Goal: Task Accomplishment & Management: Use online tool/utility

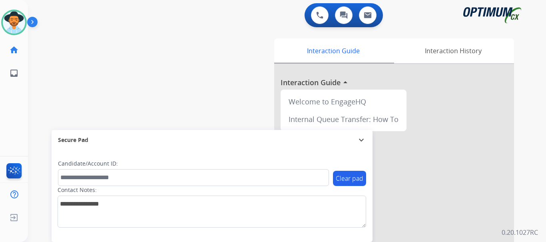
click at [32, 22] on img at bounding box center [34, 23] width 14 height 15
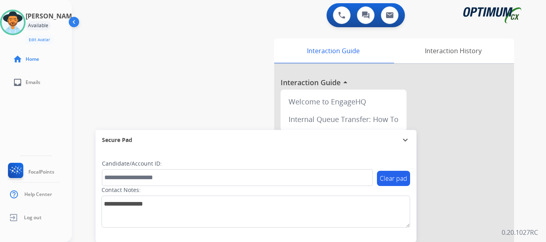
click at [151, 36] on div "swap_horiz Break voice bridge close_fullscreen Connect 3-Way Call merge_type Se…" at bounding box center [299, 195] width 455 height 333
click at [341, 15] on img at bounding box center [341, 15] width 7 height 7
click at [345, 14] on button at bounding box center [342, 15] width 18 height 18
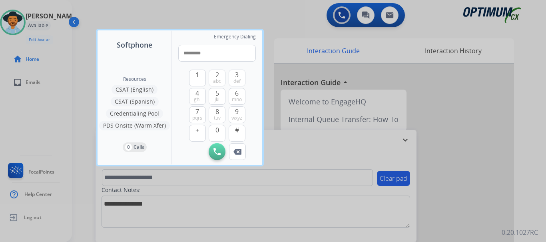
type input "**********"
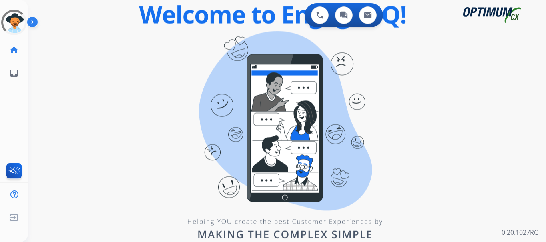
click at [36, 20] on img at bounding box center [34, 23] width 14 height 15
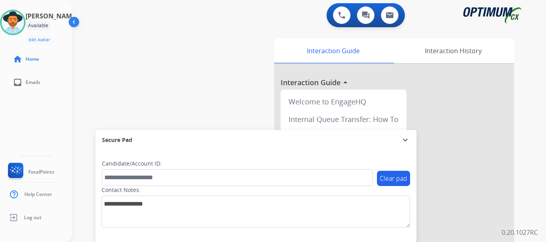
click at [176, 63] on div "swap_horiz Break voice bridge close_fullscreen Connect 3-Way Call merge_type Se…" at bounding box center [299, 195] width 455 height 333
click at [339, 16] on img at bounding box center [341, 15] width 7 height 7
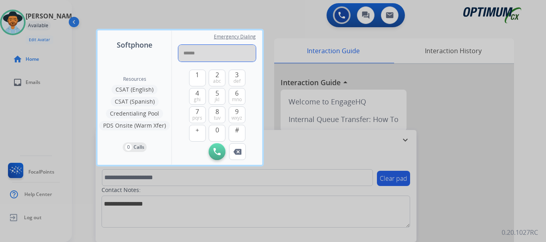
click at [222, 56] on input "******" at bounding box center [216, 53] width 77 height 17
type input "**********"
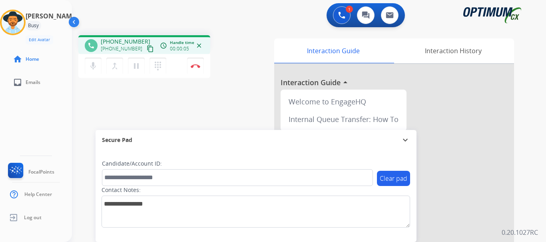
click at [195, 66] on img at bounding box center [196, 66] width 10 height 4
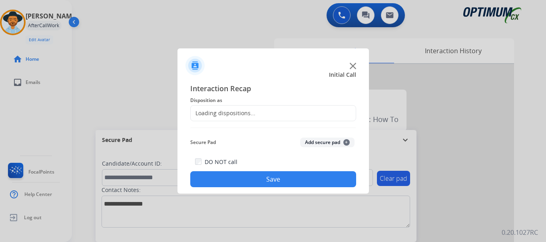
click at [311, 143] on button "Add secure pad +" at bounding box center [327, 142] width 54 height 10
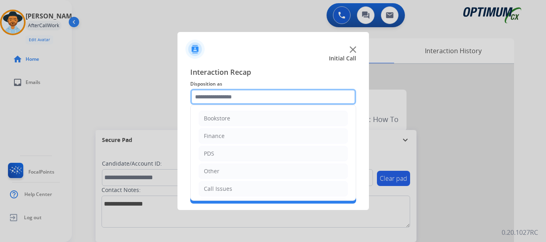
click at [252, 97] on input "text" at bounding box center [273, 97] width 166 height 16
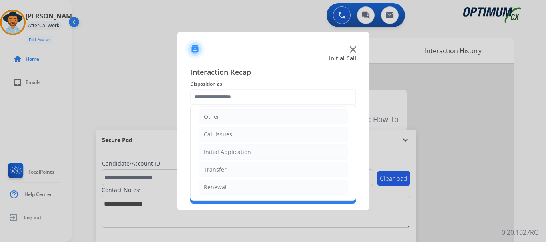
click at [282, 149] on li "Initial Application" at bounding box center [272, 151] width 149 height 15
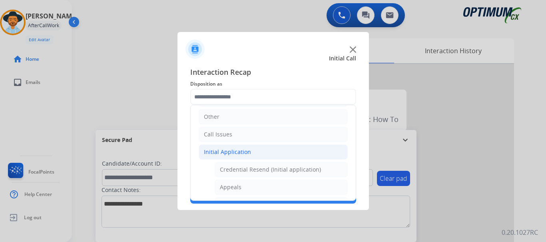
click at [279, 121] on li "Other" at bounding box center [272, 116] width 149 height 15
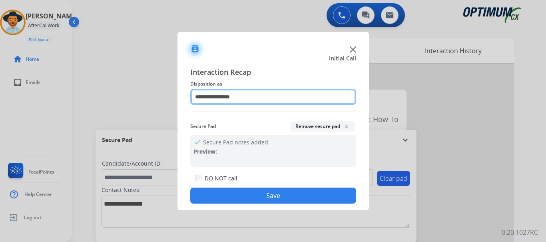
click at [285, 98] on input "**********" at bounding box center [273, 97] width 166 height 16
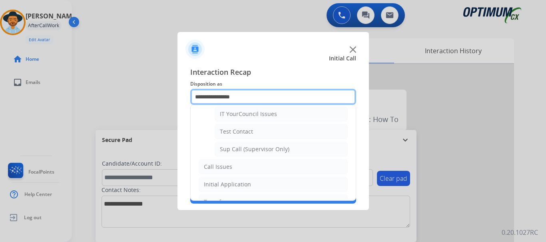
scroll to position [179, 0]
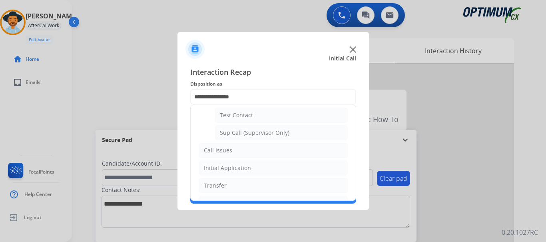
click at [279, 149] on li "Call Issues" at bounding box center [272, 150] width 149 height 15
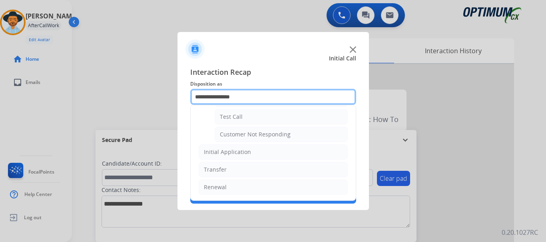
scroll to position [142, 0]
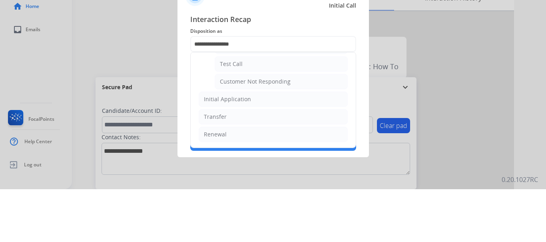
click at [295, 116] on li "Test Call" at bounding box center [280, 116] width 133 height 15
type input "*********"
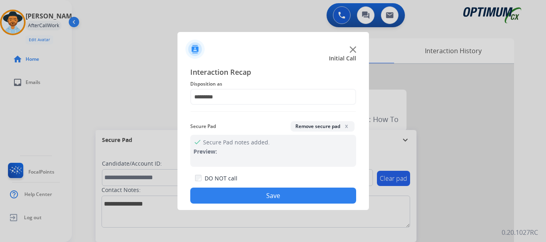
click at [287, 192] on button "Save" at bounding box center [273, 195] width 166 height 16
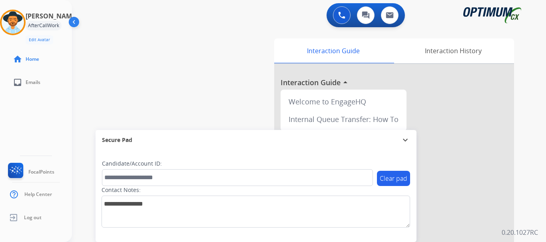
click at [233, 89] on div "swap_horiz Break voice bridge close_fullscreen Connect 3-Way Call merge_type Se…" at bounding box center [299, 195] width 455 height 333
click at [239, 36] on div "swap_horiz Break voice bridge close_fullscreen Connect 3-Way Call merge_type Se…" at bounding box center [299, 195] width 455 height 333
click at [253, 74] on div "swap_horiz Break voice bridge close_fullscreen Connect 3-Way Call merge_type Se…" at bounding box center [299, 195] width 455 height 333
click at [208, 67] on div "swap_horiz Break voice bridge close_fullscreen Connect 3-Way Call merge_type Se…" at bounding box center [299, 195] width 455 height 333
click at [337, 19] on button at bounding box center [342, 15] width 18 height 18
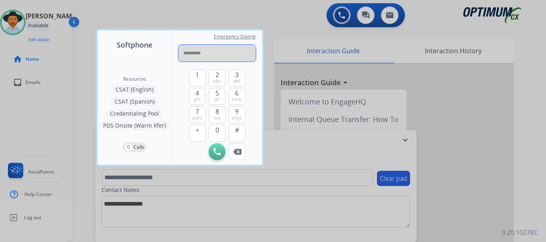
type input "**********"
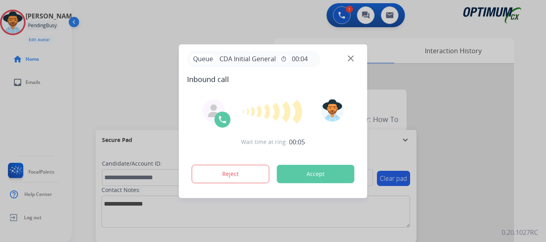
click at [292, 175] on button "Accept" at bounding box center [315, 174] width 77 height 18
click at [294, 172] on button "Accept" at bounding box center [315, 174] width 77 height 18
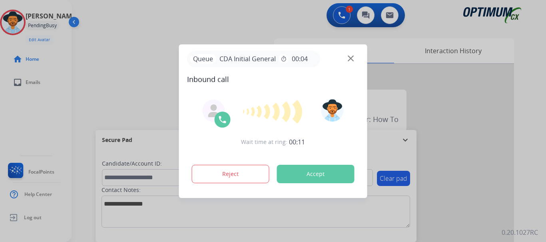
click at [294, 172] on button "Accept" at bounding box center [315, 174] width 77 height 18
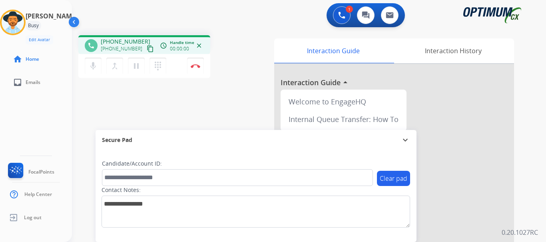
click at [239, 90] on div "phone +16124092553 +16124092553 content_copy access_time Call metrics Queue 00:…" at bounding box center [299, 195] width 455 height 333
drag, startPoint x: 108, startPoint y: 40, endPoint x: 139, endPoint y: 38, distance: 30.8
click at [139, 38] on span "+16124092553" at bounding box center [126, 42] width 50 height 8
copy span "6124092553"
click at [167, 88] on div "phone +16124092553 +16124092553 content_copy access_time Call metrics Queue 00:…" at bounding box center [299, 195] width 455 height 333
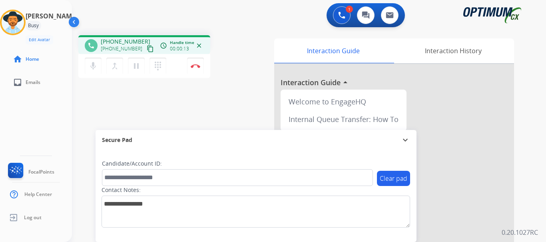
click at [245, 27] on div "1 Voice Interactions 0 Chat Interactions 0 Email Interactions" at bounding box center [303, 16] width 445 height 26
click at [444, 29] on div "phone +16124092553 +16124092553 content_copy access_time Call metrics Queue 00:…" at bounding box center [299, 195] width 455 height 333
drag, startPoint x: 139, startPoint y: 40, endPoint x: 108, endPoint y: 40, distance: 31.2
click at [108, 40] on div "+16124092553 +16124092553 content_copy" at bounding box center [128, 46] width 54 height 16
copy span "6124092553"
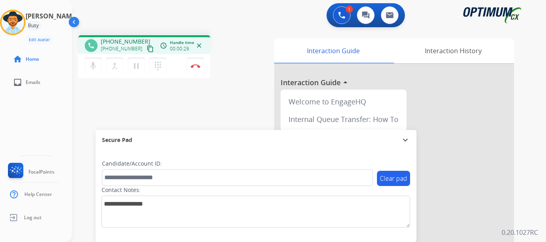
click at [126, 25] on div "1 Voice Interactions 0 Chat Interactions 0 Email Interactions" at bounding box center [303, 16] width 445 height 26
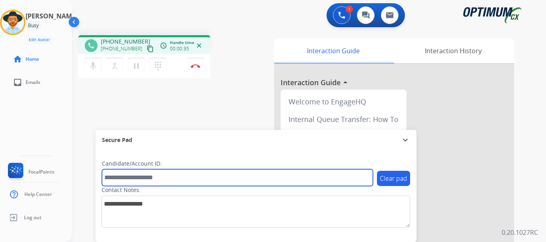
click at [160, 177] on input "text" at bounding box center [237, 177] width 271 height 17
type input "**********"
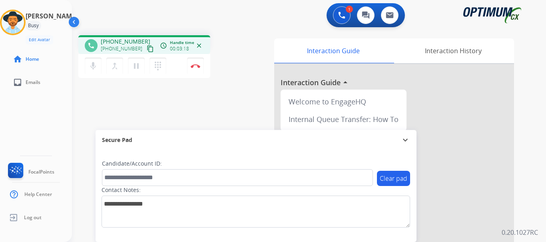
click at [261, 87] on div "phone +16124092553 +16124092553 content_copy access_time Call metrics Queue 00:…" at bounding box center [299, 195] width 455 height 333
click at [254, 58] on div "phone +16124092553 +16124092553 content_copy access_time Call metrics Queue 00:…" at bounding box center [173, 57] width 190 height 45
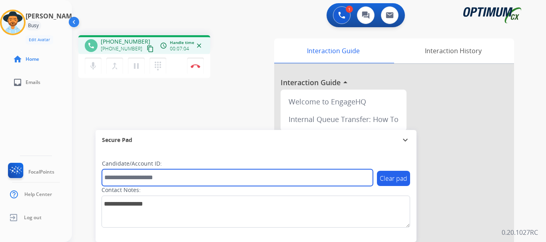
click at [148, 175] on input "text" at bounding box center [237, 177] width 271 height 17
paste input "*******"
type input "*******"
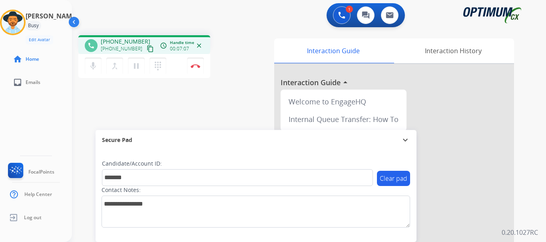
click at [239, 82] on div "phone +16124092553 +16124092553 content_copy access_time Call metrics Queue 00:…" at bounding box center [299, 195] width 455 height 333
click at [178, 105] on div "phone +16124092553 +16124092553 content_copy access_time Call metrics Queue 00:…" at bounding box center [299, 195] width 455 height 333
click at [197, 66] on img at bounding box center [196, 66] width 10 height 4
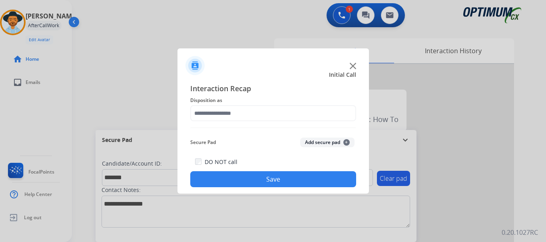
click at [308, 141] on button "Add secure pad +" at bounding box center [327, 142] width 54 height 10
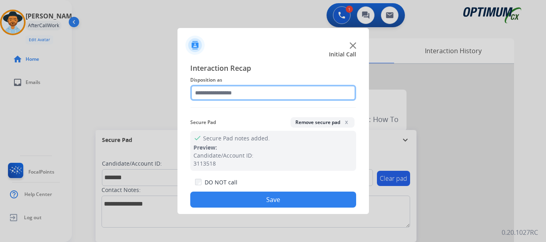
click at [254, 97] on input "text" at bounding box center [273, 93] width 166 height 16
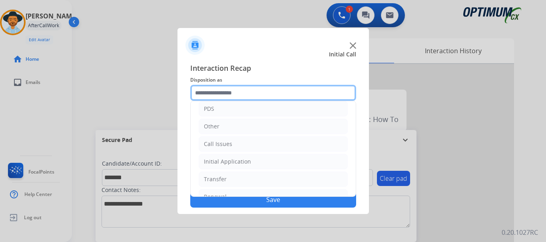
scroll to position [54, 0]
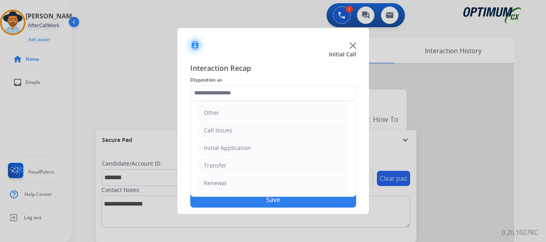
click at [256, 145] on li "Initial Application" at bounding box center [272, 147] width 149 height 15
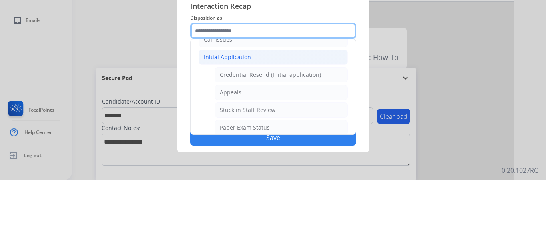
scroll to position [90, 0]
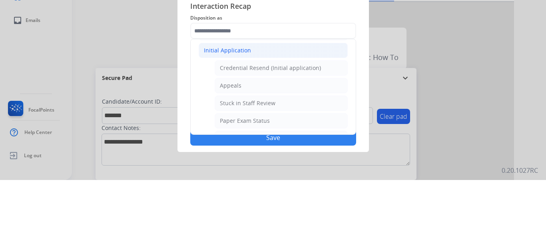
click at [318, 131] on li "Credential Resend (Initial application)" at bounding box center [280, 129] width 133 height 15
type input "**********"
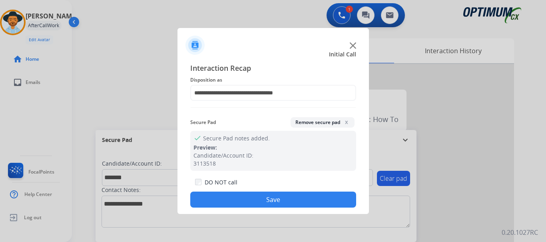
click at [288, 200] on button "Save" at bounding box center [273, 199] width 166 height 16
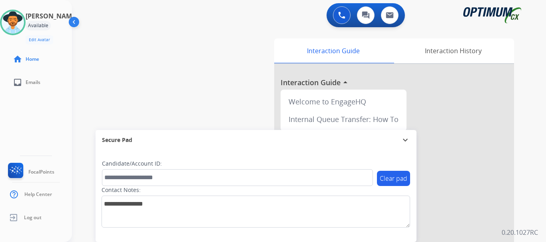
click at [238, 48] on div "swap_horiz Break voice bridge close_fullscreen Connect 3-Way Call merge_type Se…" at bounding box center [299, 195] width 455 height 333
click at [198, 16] on div "0 Voice Interactions 0 Chat Interactions 0 Email Interactions" at bounding box center [303, 16] width 445 height 26
click at [159, 90] on div "swap_horiz Break voice bridge close_fullscreen Connect 3-Way Call merge_type Se…" at bounding box center [299, 195] width 455 height 333
click at [337, 16] on button at bounding box center [342, 15] width 18 height 18
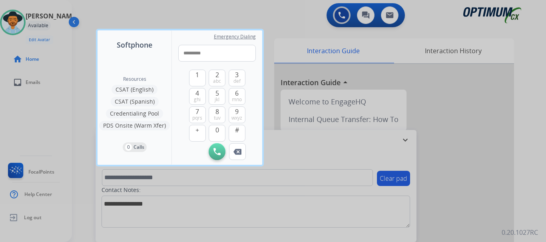
type input "**********"
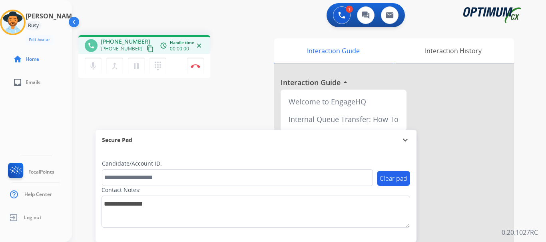
click at [195, 65] on img at bounding box center [196, 66] width 10 height 4
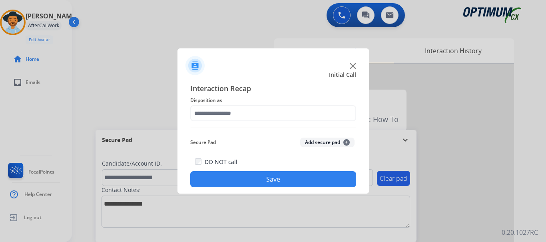
click at [313, 140] on button "Add secure pad +" at bounding box center [327, 142] width 54 height 10
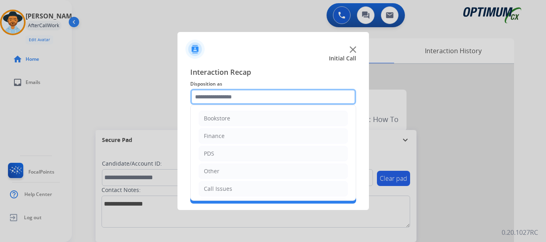
click at [282, 98] on input "text" at bounding box center [273, 97] width 166 height 16
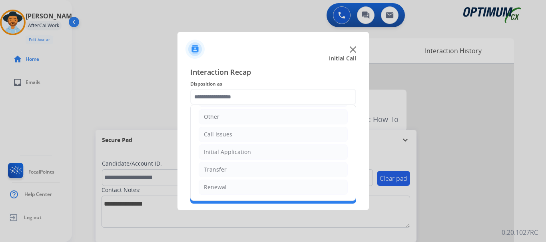
click at [277, 153] on li "Initial Application" at bounding box center [272, 151] width 149 height 15
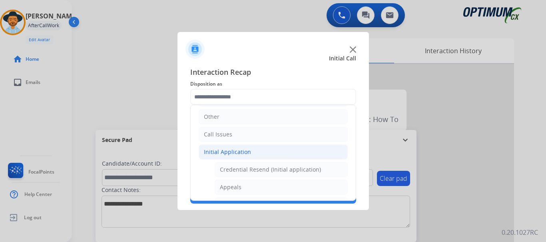
click at [276, 130] on li "Call Issues" at bounding box center [272, 134] width 149 height 15
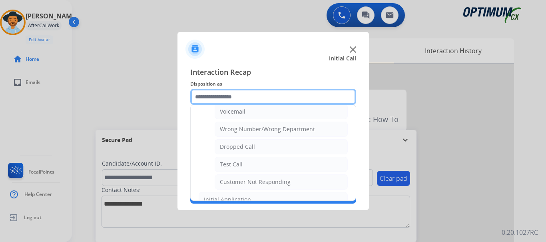
scroll to position [95, 0]
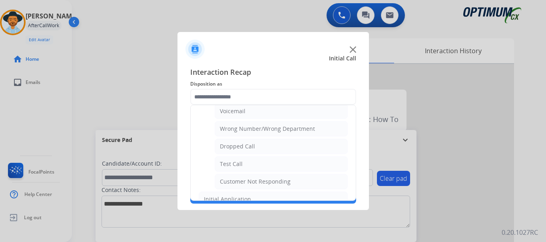
click at [269, 164] on li "Test Call" at bounding box center [280, 163] width 133 height 15
type input "*********"
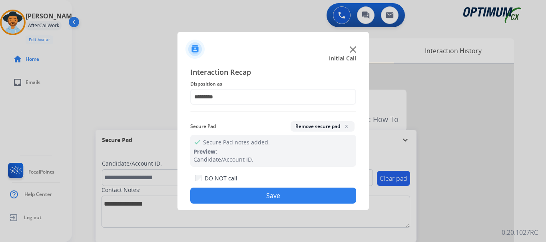
click at [271, 194] on button "Save" at bounding box center [273, 195] width 166 height 16
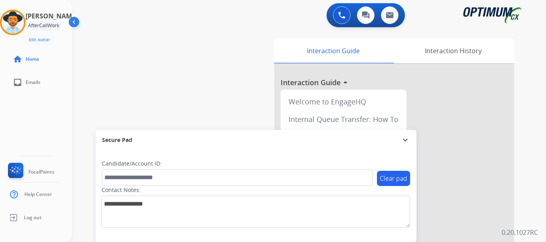
click at [228, 77] on div "swap_horiz Break voice bridge close_fullscreen Connect 3-Way Call merge_type Se…" at bounding box center [299, 195] width 455 height 333
click at [220, 77] on div "swap_horiz Break voice bridge close_fullscreen Connect 3-Way Call merge_type Se…" at bounding box center [299, 195] width 455 height 333
click at [150, 28] on div "0 Voice Interactions 0 Chat Interactions 0 Email Interactions" at bounding box center [303, 16] width 445 height 26
click at [232, 32] on div "swap_horiz Break voice bridge close_fullscreen Connect 3-Way Call merge_type Se…" at bounding box center [299, 195] width 455 height 333
click at [215, 77] on div "swap_horiz Break voice bridge close_fullscreen Connect 3-Way Call merge_type Se…" at bounding box center [299, 195] width 455 height 333
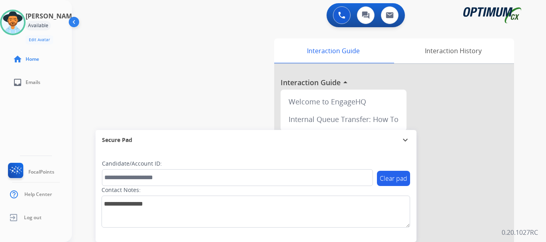
click at [337, 19] on button at bounding box center [342, 15] width 18 height 18
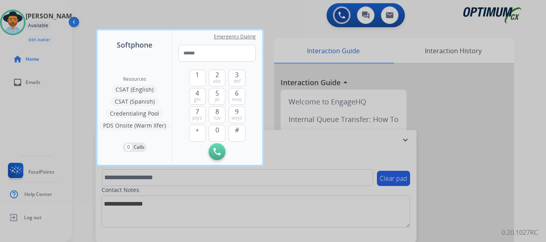
click at [286, 19] on div at bounding box center [273, 121] width 546 height 242
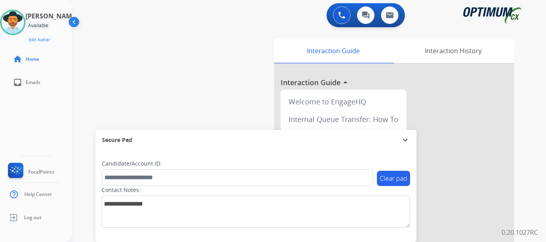
click at [226, 46] on div "swap_horiz Break voice bridge close_fullscreen Connect 3-Way Call merge_type Se…" at bounding box center [299, 195] width 455 height 333
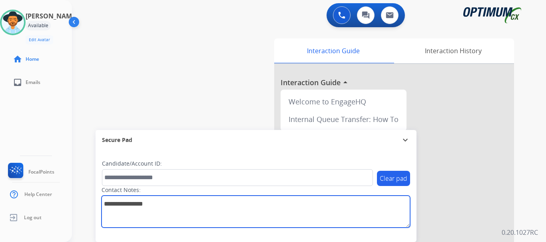
click at [357, 217] on textarea at bounding box center [255, 211] width 308 height 32
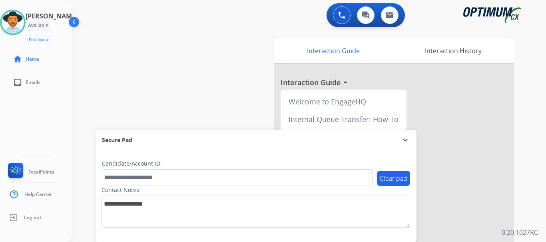
click at [343, 19] on button at bounding box center [342, 15] width 18 height 18
click at [342, 14] on div "Outbound call Quit Outbound call Quit Schedule interaction + Add to my list Cus…" at bounding box center [273, 121] width 546 height 242
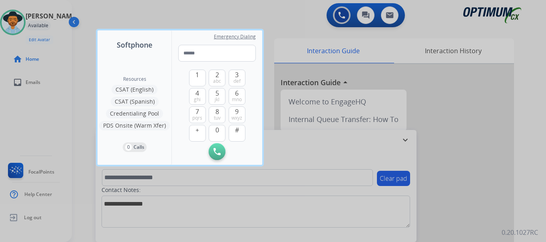
click at [282, 21] on div at bounding box center [273, 121] width 546 height 242
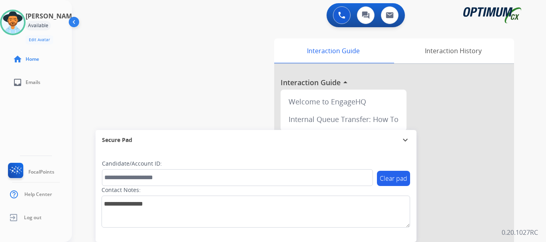
click at [189, 85] on div "swap_horiz Break voice bridge close_fullscreen Connect 3-Way Call merge_type Se…" at bounding box center [299, 195] width 455 height 333
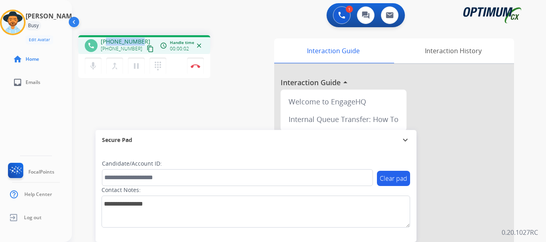
drag, startPoint x: 107, startPoint y: 41, endPoint x: 140, endPoint y: 40, distance: 32.8
click at [140, 40] on div "+12028878433 +12028878433 content_copy" at bounding box center [128, 46] width 54 height 16
copy span "2028878433"
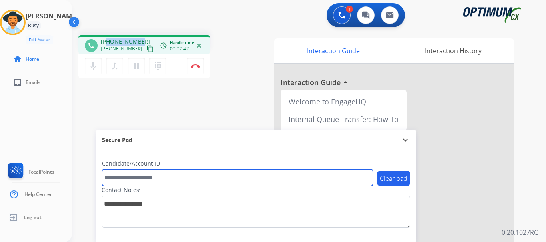
click at [133, 176] on input "text" at bounding box center [237, 177] width 271 height 17
paste input "*******"
type input "*******"
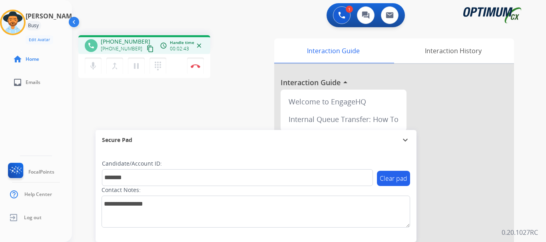
click at [204, 114] on div "phone +12028878433 +12028878433 content_copy access_time Call metrics Queue 00:…" at bounding box center [299, 195] width 455 height 333
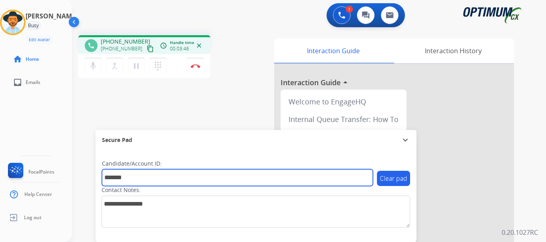
click at [155, 177] on input "*******" at bounding box center [237, 177] width 271 height 17
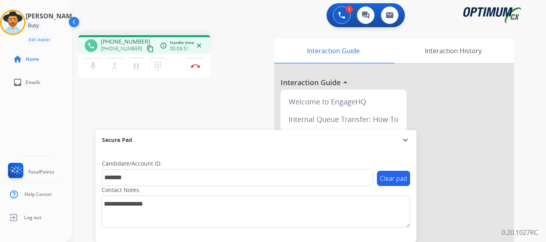
click at [195, 68] on button "Disconnect" at bounding box center [195, 66] width 17 height 17
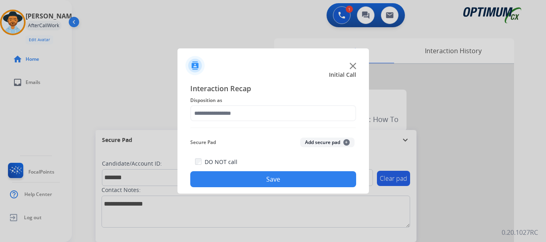
click at [314, 143] on button "Add secure pad +" at bounding box center [327, 142] width 54 height 10
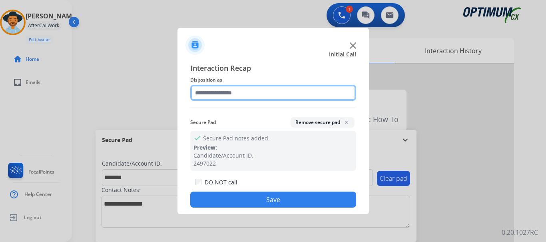
click at [253, 91] on input "text" at bounding box center [273, 93] width 166 height 16
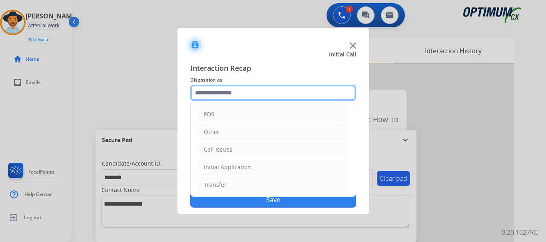
scroll to position [54, 0]
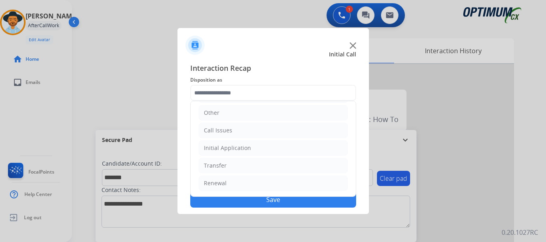
click at [281, 145] on li "Initial Application" at bounding box center [272, 147] width 149 height 15
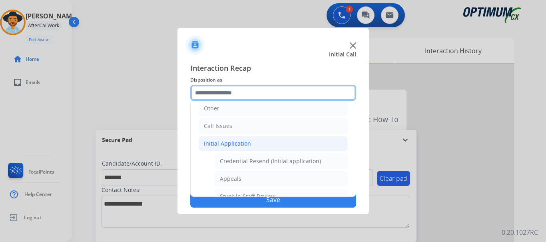
scroll to position [60, 0]
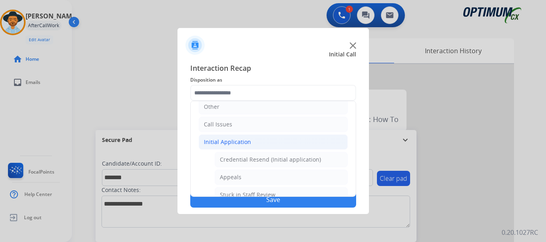
click at [290, 156] on div "Credential Resend (Initial application)" at bounding box center [270, 159] width 101 height 8
type input "**********"
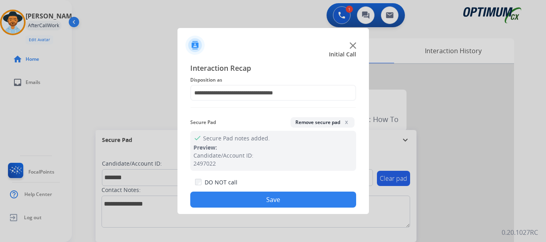
click at [277, 197] on button "Save" at bounding box center [273, 199] width 166 height 16
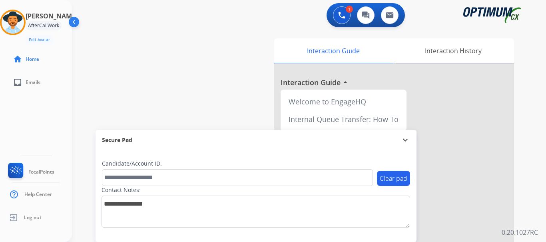
click at [212, 77] on div "swap_horiz Break voice bridge close_fullscreen Connect 3-Way Call merge_type Se…" at bounding box center [299, 195] width 455 height 333
click at [205, 40] on div "swap_horiz Break voice bridge close_fullscreen Connect 3-Way Call merge_type Se…" at bounding box center [299, 195] width 455 height 333
click at [317, 173] on button "Accept" at bounding box center [315, 174] width 77 height 18
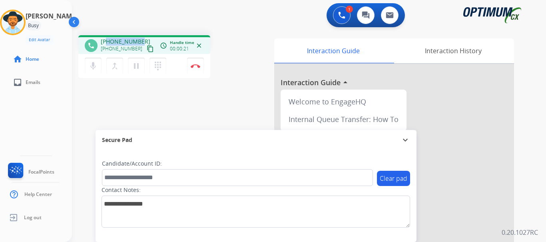
drag, startPoint x: 108, startPoint y: 38, endPoint x: 139, endPoint y: 40, distance: 31.2
click at [139, 40] on span "+14052007710" at bounding box center [126, 42] width 50 height 8
copy span "4052007710"
click at [149, 108] on div "phone +14052007710 +14052007710 content_copy access_time Call metrics Queue 00:…" at bounding box center [299, 195] width 455 height 333
click at [165, 21] on div "1 Voice Interactions 0 Chat Interactions 0 Email Interactions" at bounding box center [303, 16] width 445 height 26
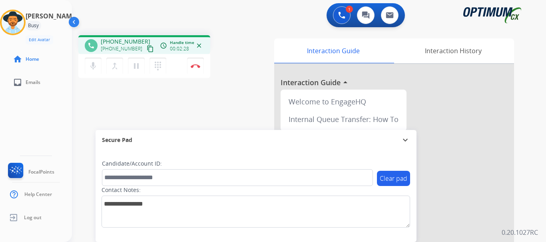
click at [195, 67] on img at bounding box center [196, 66] width 10 height 4
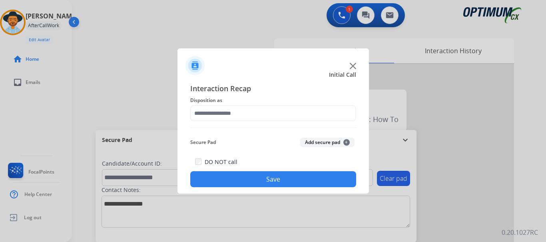
click at [323, 138] on button "Add secure pad +" at bounding box center [327, 142] width 54 height 10
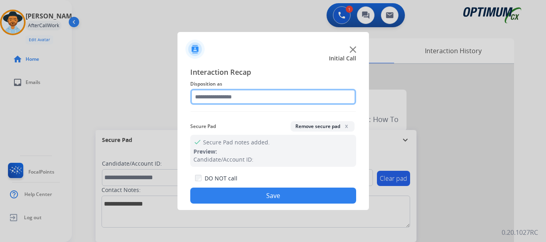
click at [266, 98] on input "text" at bounding box center [273, 97] width 166 height 16
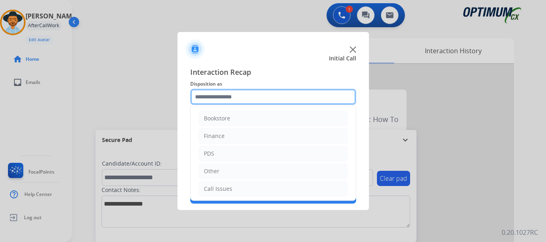
scroll to position [54, 0]
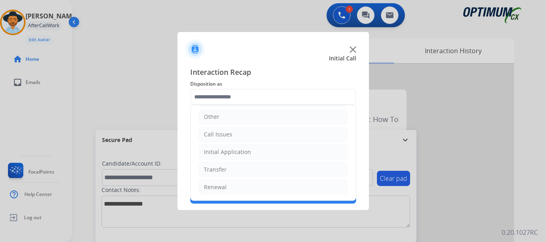
click at [271, 153] on li "Initial Application" at bounding box center [272, 151] width 149 height 15
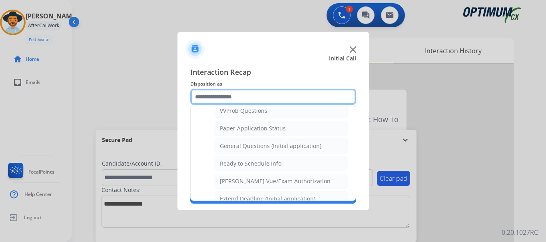
scroll to position [438, 0]
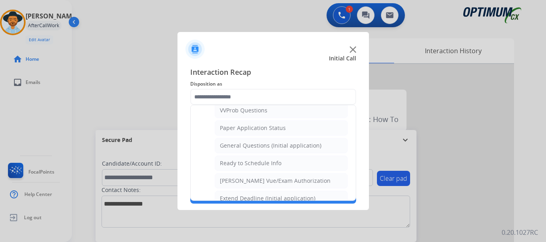
click at [294, 147] on div "General Questions (Initial application)" at bounding box center [270, 145] width 101 height 8
type input "**********"
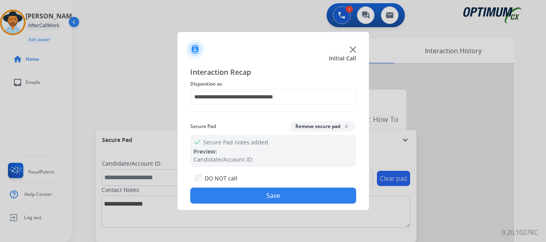
click at [290, 190] on button "Save" at bounding box center [273, 195] width 166 height 16
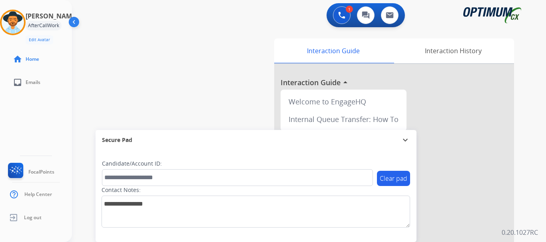
click at [216, 92] on div "swap_horiz Break voice bridge close_fullscreen Connect 3-Way Call merge_type Se…" at bounding box center [299, 195] width 455 height 333
click at [187, 69] on div "swap_horiz Break voice bridge close_fullscreen Connect 3-Way Call merge_type Se…" at bounding box center [299, 195] width 455 height 333
click at [233, 91] on div "swap_horiz Break voice bridge close_fullscreen Connect 3-Way Call merge_type Se…" at bounding box center [299, 195] width 455 height 333
click at [309, 84] on div at bounding box center [394, 213] width 240 height 298
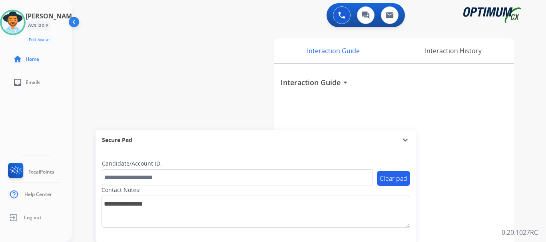
click at [301, 85] on h3 "Interaction Guide" at bounding box center [310, 82] width 60 height 11
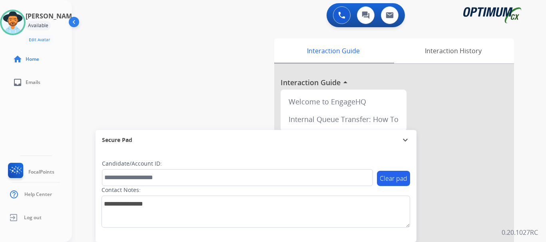
click at [216, 61] on div "swap_horiz Break voice bridge close_fullscreen Connect 3-Way Call merge_type Se…" at bounding box center [299, 195] width 455 height 333
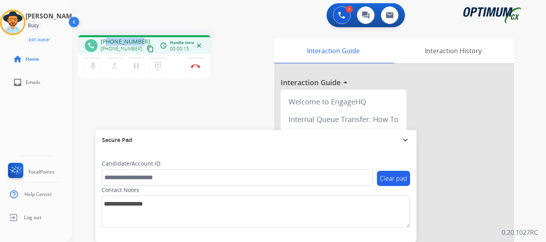
drag, startPoint x: 107, startPoint y: 43, endPoint x: 141, endPoint y: 38, distance: 34.2
click at [141, 38] on div "+15047156451 +15047156451 content_copy" at bounding box center [128, 46] width 54 height 16
copy span "5047156451"
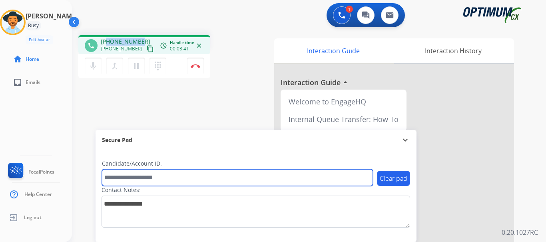
click at [161, 181] on input "text" at bounding box center [237, 177] width 271 height 17
paste input "*******"
type input "*******"
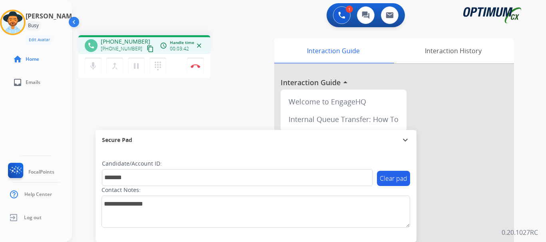
click at [175, 117] on div "phone +15047156451 +15047156451 content_copy access_time Call metrics Queue 00:…" at bounding box center [299, 195] width 455 height 333
click at [181, 104] on div "phone +15047156451 +15047156451 content_copy access_time Call metrics Queue 00:…" at bounding box center [299, 195] width 455 height 333
click at [198, 62] on button "Disconnect" at bounding box center [195, 66] width 17 height 17
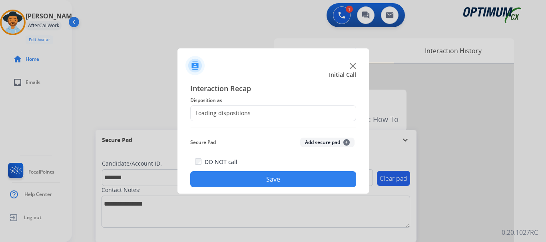
click at [327, 145] on button "Add secure pad +" at bounding box center [327, 142] width 54 height 10
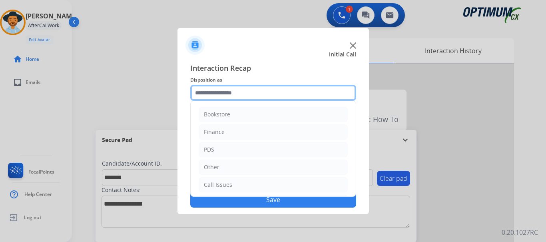
click at [241, 87] on input "text" at bounding box center [273, 93] width 166 height 16
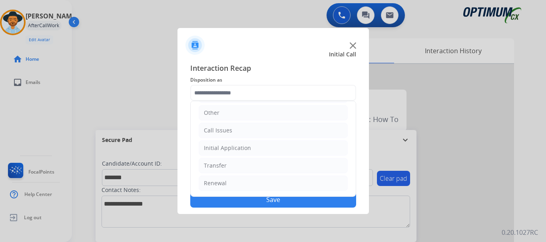
click at [257, 149] on li "Initial Application" at bounding box center [272, 147] width 149 height 15
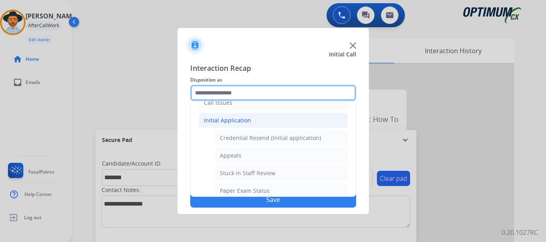
scroll to position [79, 0]
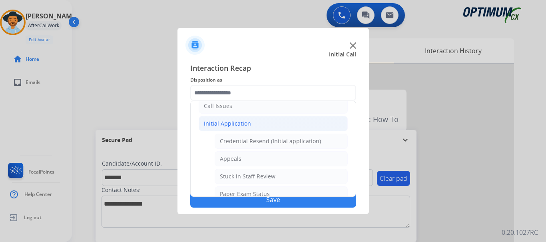
click at [306, 143] on div "Credential Resend (Initial application)" at bounding box center [270, 141] width 101 height 8
type input "**********"
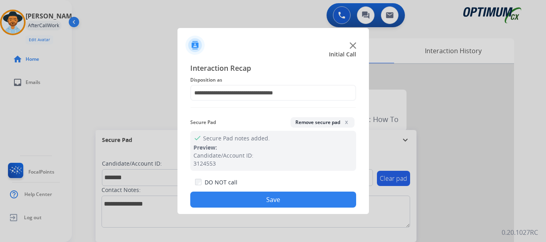
click at [279, 193] on button "Save" at bounding box center [273, 199] width 166 height 16
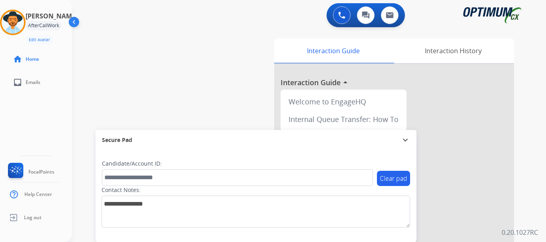
click at [189, 95] on div "swap_horiz Break voice bridge close_fullscreen Connect 3-Way Call merge_type Se…" at bounding box center [299, 195] width 455 height 333
click at [129, 54] on div "swap_horiz Break voice bridge close_fullscreen Connect 3-Way Call merge_type Se…" at bounding box center [299, 195] width 455 height 333
click at [167, 52] on div "swap_horiz Break voice bridge close_fullscreen Connect 3-Way Call merge_type Se…" at bounding box center [299, 195] width 455 height 333
click at [337, 15] on button at bounding box center [342, 15] width 18 height 18
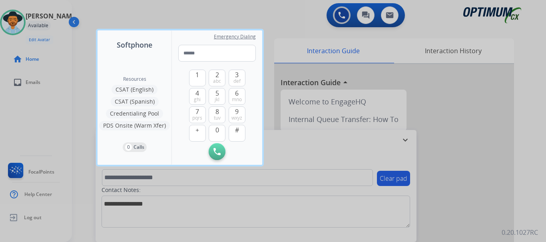
click at [334, 16] on div at bounding box center [273, 121] width 546 height 242
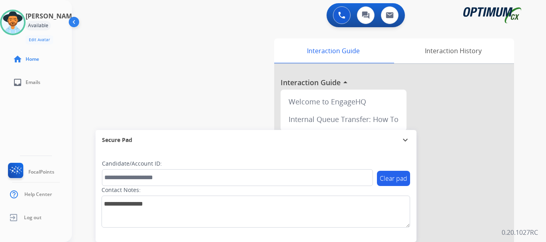
click at [299, 23] on div "0 Voice Interactions 0 Chat Interactions 0 Email Interactions" at bounding box center [303, 16] width 445 height 26
click at [221, 95] on div "swap_horiz Break voice bridge close_fullscreen Connect 3-Way Call merge_type Se…" at bounding box center [299, 195] width 455 height 333
click at [341, 14] on img at bounding box center [341, 15] width 7 height 7
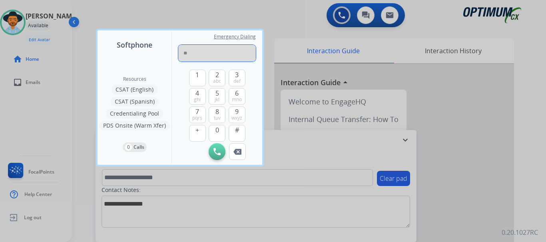
click at [213, 57] on input "**" at bounding box center [216, 53] width 77 height 17
type input "**********"
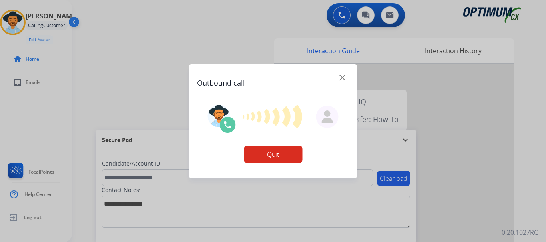
click at [231, 32] on div at bounding box center [273, 121] width 546 height 242
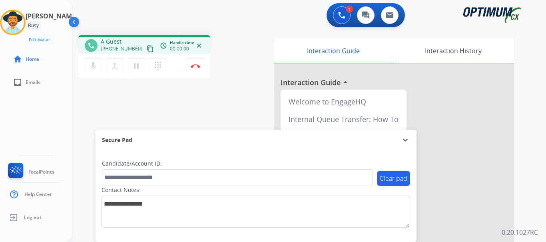
click at [252, 150] on div "Clear pad Candidate/Account ID: Contact Notes:" at bounding box center [255, 196] width 321 height 92
click at [197, 71] on button "Disconnect" at bounding box center [195, 66] width 17 height 17
click at [198, 66] on img at bounding box center [196, 66] width 10 height 4
click at [199, 66] on img at bounding box center [196, 66] width 10 height 4
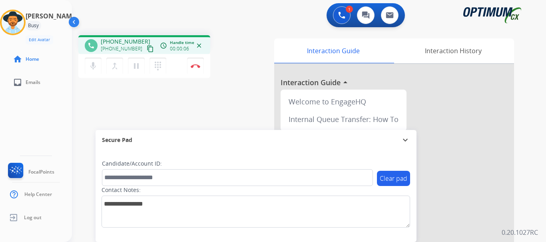
click at [199, 66] on img at bounding box center [196, 66] width 10 height 4
click at [193, 61] on button "Disconnect" at bounding box center [195, 66] width 17 height 17
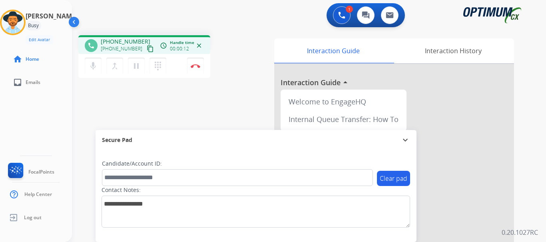
click at [193, 61] on button "Disconnect" at bounding box center [195, 66] width 17 height 17
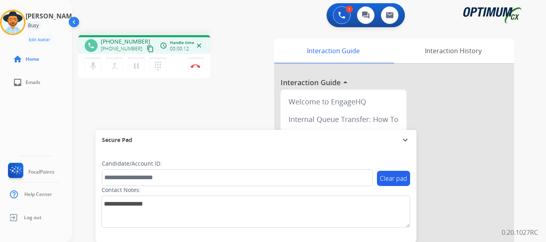
click at [193, 61] on button "Disconnect" at bounding box center [195, 66] width 17 height 17
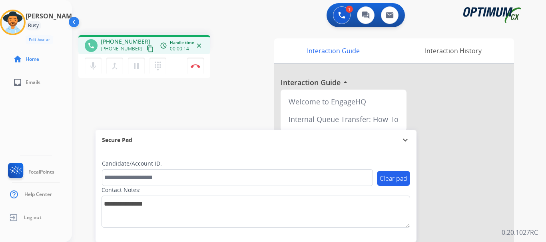
click at [193, 61] on button "Disconnect" at bounding box center [195, 66] width 17 height 17
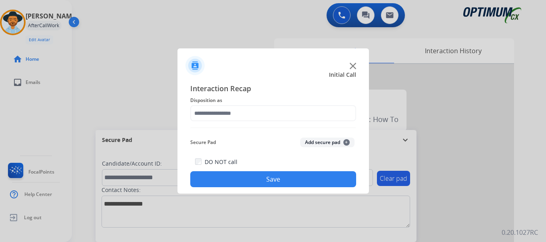
click at [312, 141] on button "Add secure pad +" at bounding box center [327, 142] width 54 height 10
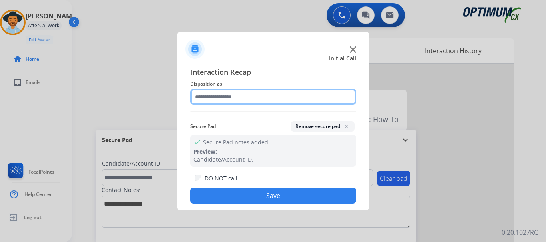
click at [262, 97] on input "text" at bounding box center [273, 97] width 166 height 16
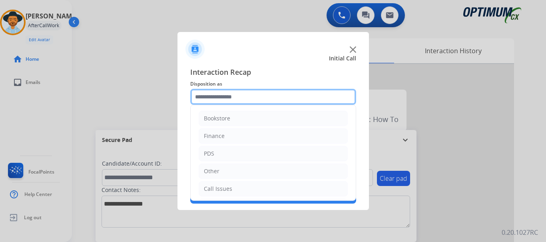
scroll to position [54, 0]
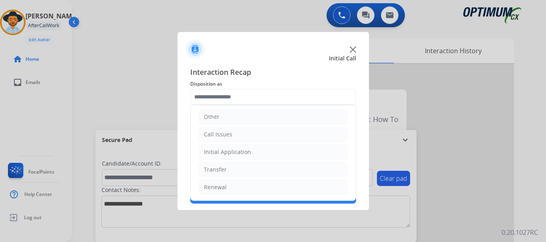
click at [354, 50] on img at bounding box center [352, 49] width 6 height 6
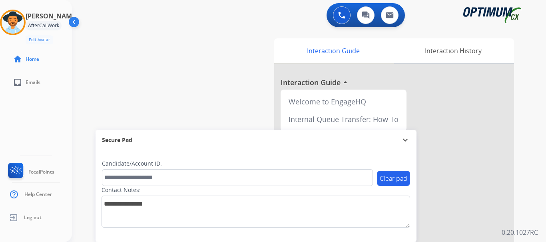
click at [262, 51] on div "swap_horiz Break voice bridge close_fullscreen Connect 3-Way Call merge_type Se…" at bounding box center [299, 195] width 455 height 333
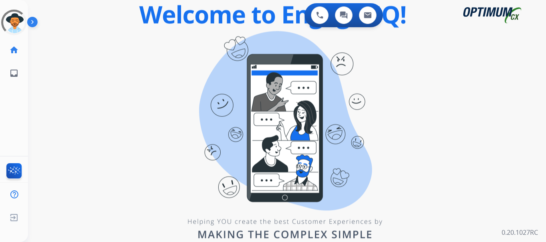
click at [423, 39] on div "swap_horiz Break voice bridge close_fullscreen Connect 3-Way Call merge_type Se…" at bounding box center [277, 48] width 498 height 38
click at [34, 24] on img at bounding box center [34, 23] width 14 height 15
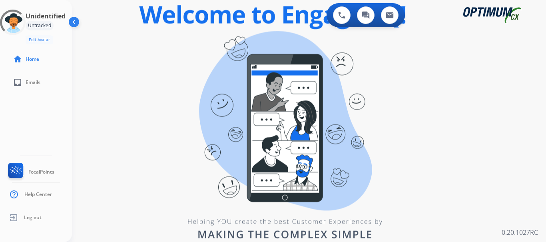
click at [34, 24] on div "Unidentified Untracked Edit Avatar" at bounding box center [45, 27] width 38 height 33
click at [97, 71] on div "0 Voice Interactions 0 Chat Interactions 0 Email Interactions swap_horiz Break …" at bounding box center [309, 121] width 474 height 242
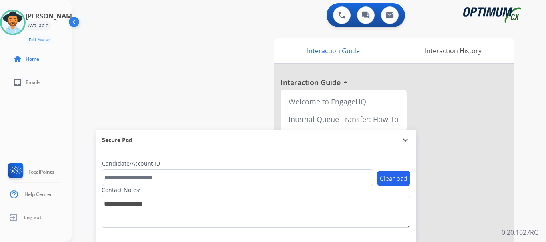
click at [186, 50] on div "swap_horiz Break voice bridge close_fullscreen Connect 3-Way Call merge_type Se…" at bounding box center [299, 195] width 455 height 333
click at [232, 63] on div "swap_horiz Break voice bridge close_fullscreen Connect 3-Way Call merge_type Se…" at bounding box center [299, 195] width 455 height 333
click at [345, 20] on button at bounding box center [342, 15] width 18 height 18
click at [339, 19] on button at bounding box center [342, 15] width 18 height 18
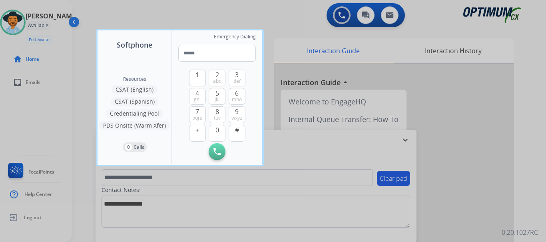
click at [285, 10] on div at bounding box center [273, 121] width 546 height 242
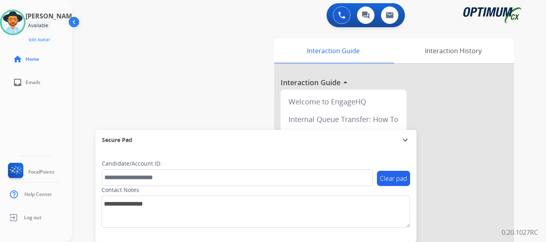
click at [434, 47] on div "Interaction History" at bounding box center [453, 50] width 122 height 25
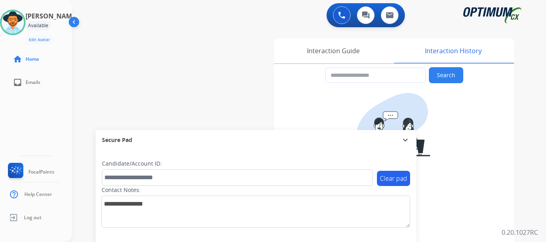
click at [302, 20] on div "0 Voice Interactions 0 Chat Interactions 0 Email Interactions" at bounding box center [303, 16] width 445 height 26
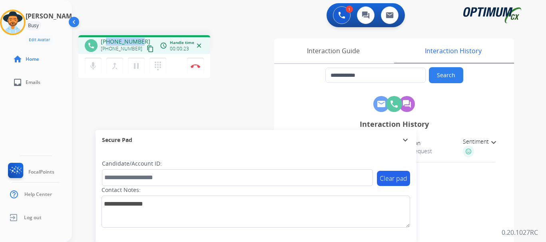
drag, startPoint x: 107, startPoint y: 43, endPoint x: 139, endPoint y: 42, distance: 31.6
click at [139, 42] on span "+13308121904" at bounding box center [126, 42] width 50 height 8
copy span "3308121904"
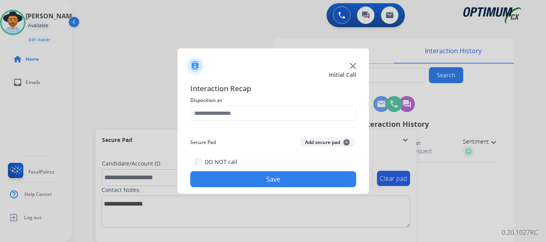
click at [351, 67] on img at bounding box center [352, 66] width 6 height 6
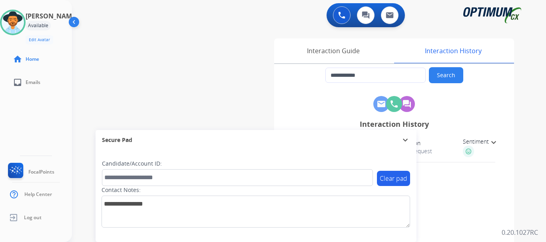
click at [200, 40] on div "**********" at bounding box center [299, 195] width 455 height 333
click at [192, 75] on div "**********" at bounding box center [299, 195] width 455 height 333
click at [202, 66] on div "**********" at bounding box center [299, 195] width 455 height 333
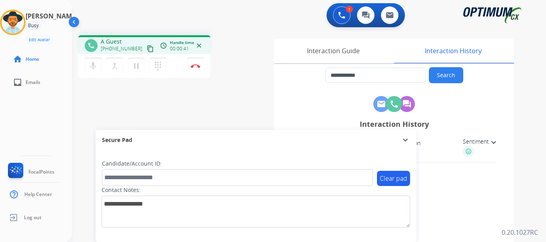
click at [192, 26] on div "1 Voice Interactions 0 Chat Interactions 0 Email Interactions" at bounding box center [303, 16] width 445 height 26
drag, startPoint x: 133, startPoint y: 47, endPoint x: 107, endPoint y: 47, distance: 26.8
click at [107, 47] on span "+16154548635" at bounding box center [122, 49] width 42 height 6
copy span "6154548635"
click at [248, 66] on div "phone +16154548635 +16154548635 content_copy access_time Call metrics Queue 00:…" at bounding box center [173, 57] width 190 height 45
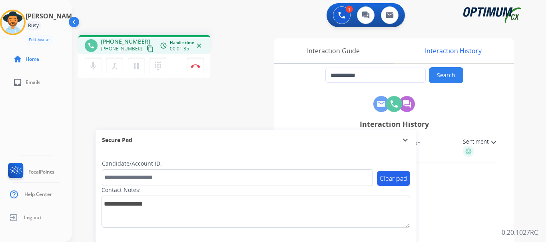
click at [232, 53] on div "phone +16154548635 +16154548635 content_copy access_time Call metrics Queue 00:…" at bounding box center [173, 57] width 190 height 45
click at [198, 66] on img at bounding box center [196, 66] width 10 height 4
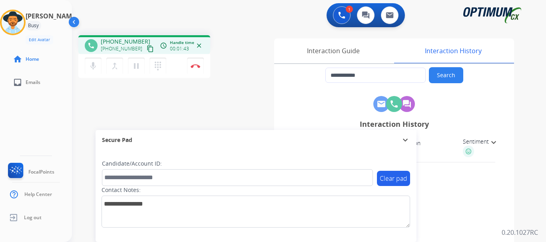
click at [198, 66] on img at bounding box center [196, 66] width 10 height 4
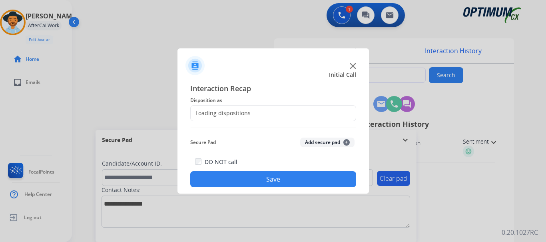
click at [310, 144] on button "Add secure pad +" at bounding box center [327, 142] width 54 height 10
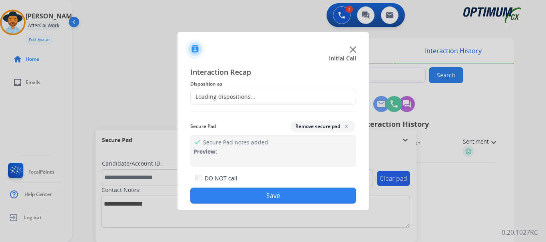
click at [257, 95] on div "Loading dispositions..." at bounding box center [273, 97] width 166 height 16
click at [535, 81] on div at bounding box center [273, 121] width 546 height 242
type input "**********"
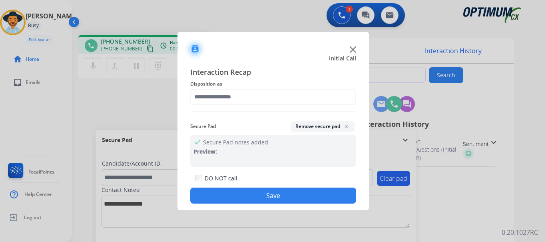
click at [351, 47] on img at bounding box center [352, 49] width 6 height 6
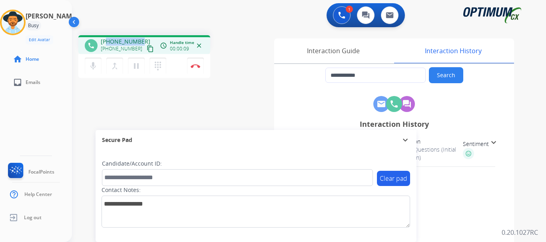
drag, startPoint x: 107, startPoint y: 40, endPoint x: 141, endPoint y: 38, distance: 34.0
click at [141, 38] on div "+12103671510 +12103671510 content_copy" at bounding box center [128, 46] width 54 height 16
copy span "2103671510"
click at [229, 111] on div "**********" at bounding box center [299, 195] width 455 height 333
click at [197, 71] on button "Disconnect" at bounding box center [195, 66] width 17 height 17
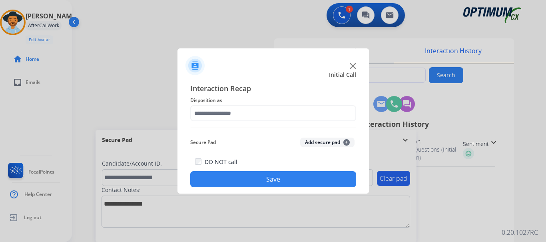
click at [323, 143] on button "Add secure pad +" at bounding box center [327, 142] width 54 height 10
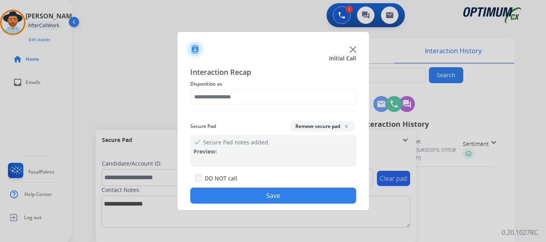
click at [274, 106] on div "Interaction Recap Disposition as Secure Pad Remove secure pad x check Secure Pa…" at bounding box center [273, 134] width 166 height 137
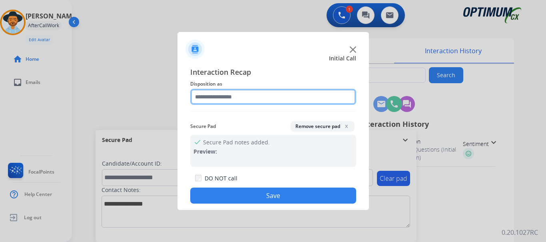
click at [260, 92] on input "text" at bounding box center [273, 97] width 166 height 16
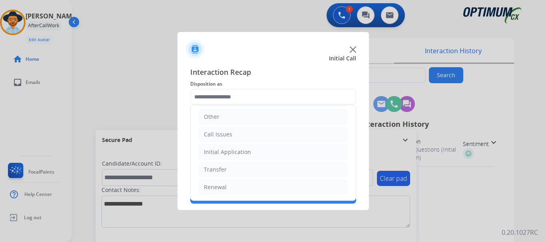
click at [276, 151] on li "Initial Application" at bounding box center [272, 151] width 149 height 15
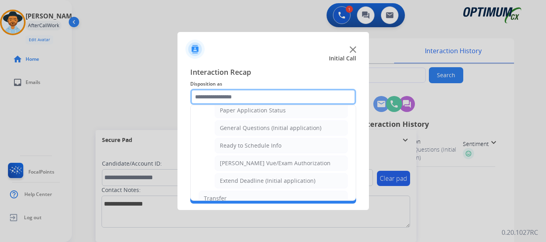
scroll to position [454, 0]
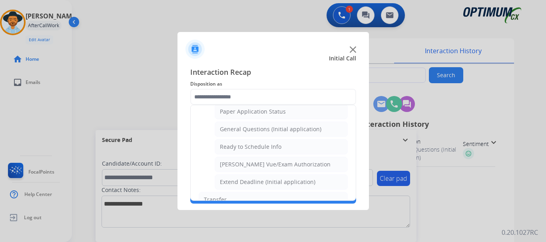
click at [293, 133] on div "General Questions (Initial application)" at bounding box center [270, 129] width 101 height 8
type input "**********"
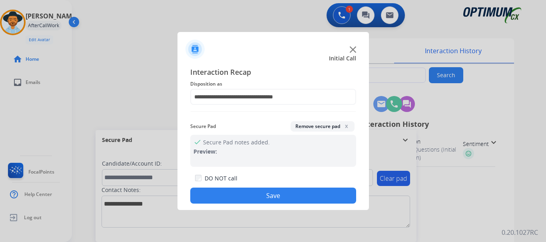
click at [277, 193] on button "Save" at bounding box center [273, 195] width 166 height 16
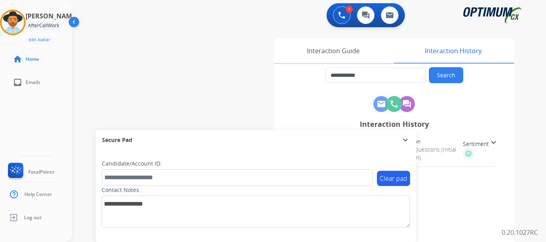
click at [191, 86] on div "**********" at bounding box center [299, 195] width 455 height 333
click at [215, 75] on div "**********" at bounding box center [299, 195] width 455 height 333
click at [115, 42] on div "**********" at bounding box center [299, 195] width 455 height 333
click at [428, 55] on div "Interaction History" at bounding box center [453, 50] width 122 height 25
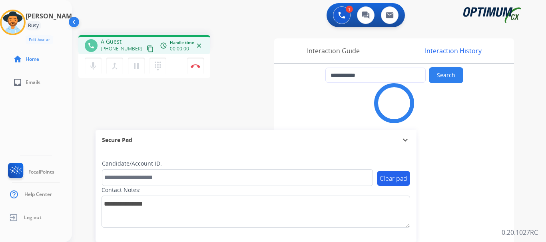
type input "**********"
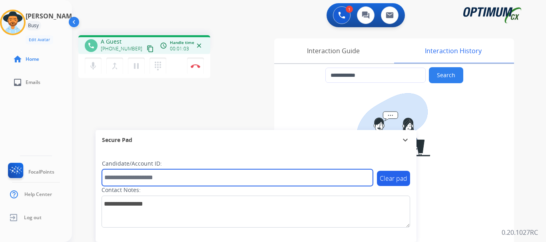
click at [172, 178] on input "text" at bounding box center [237, 177] width 271 height 17
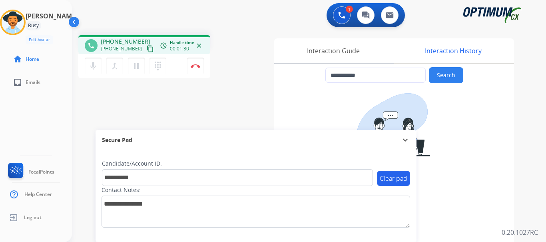
click at [235, 107] on div "**********" at bounding box center [299, 195] width 455 height 333
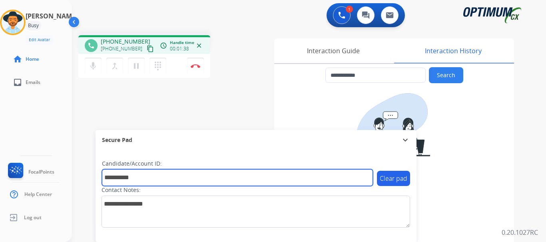
click at [153, 177] on input "**********" at bounding box center [237, 177] width 271 height 17
paste input "text"
type input "*********"
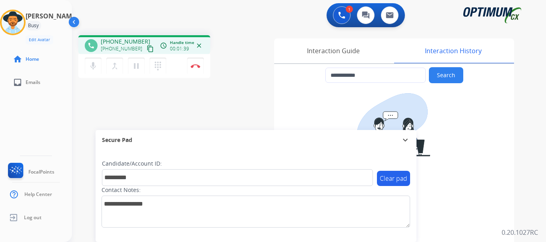
click at [180, 109] on div "**********" at bounding box center [299, 195] width 455 height 333
click at [195, 65] on img at bounding box center [196, 66] width 10 height 4
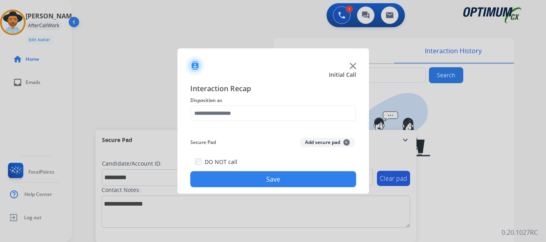
click at [323, 143] on button "Add secure pad +" at bounding box center [327, 142] width 54 height 10
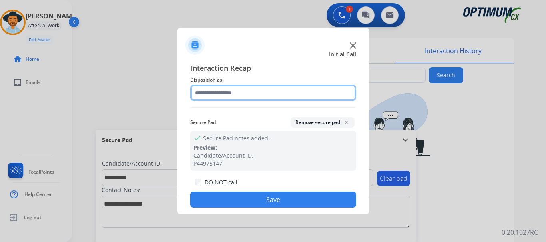
click at [265, 95] on input "text" at bounding box center [273, 93] width 166 height 16
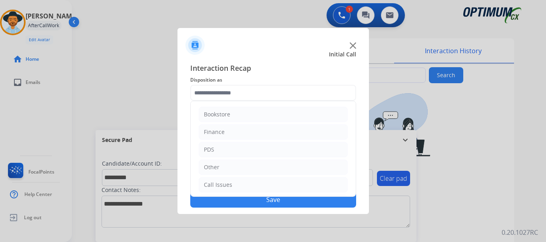
click at [263, 148] on li "PDS" at bounding box center [272, 149] width 149 height 15
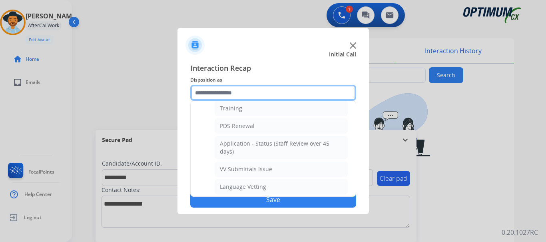
scroll to position [98, 0]
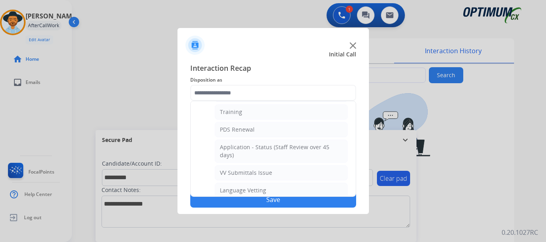
click at [287, 115] on li "Training" at bounding box center [280, 111] width 133 height 15
type input "********"
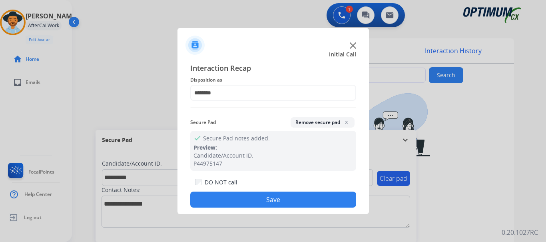
click at [274, 200] on button "Save" at bounding box center [273, 199] width 166 height 16
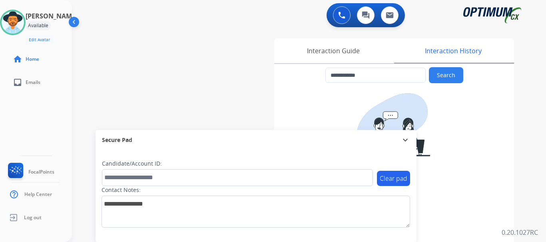
click at [214, 56] on div "**********" at bounding box center [299, 195] width 455 height 333
click at [210, 58] on div "**********" at bounding box center [299, 195] width 455 height 333
click at [209, 55] on div "**********" at bounding box center [299, 195] width 455 height 333
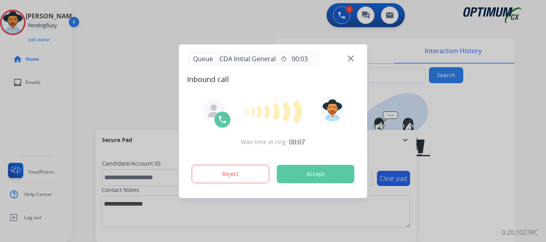
type input "**********"
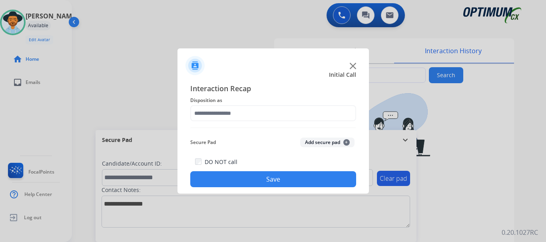
click at [351, 66] on img at bounding box center [352, 66] width 6 height 6
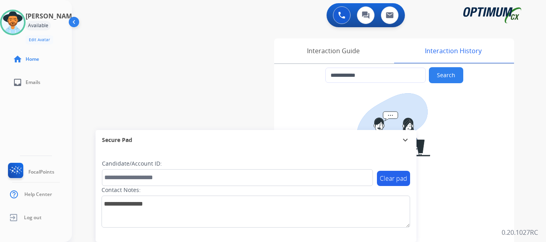
click at [230, 46] on div "**********" at bounding box center [299, 195] width 455 height 333
click at [341, 16] on img at bounding box center [341, 15] width 7 height 7
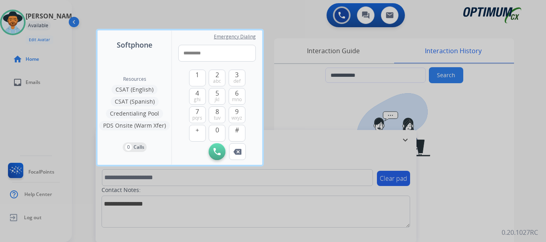
type input "**********"
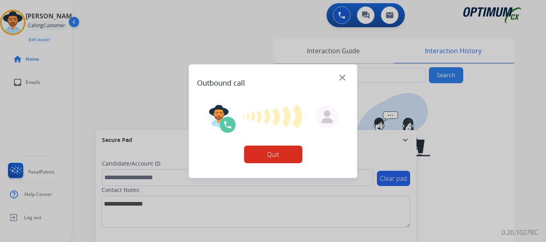
type input "**********"
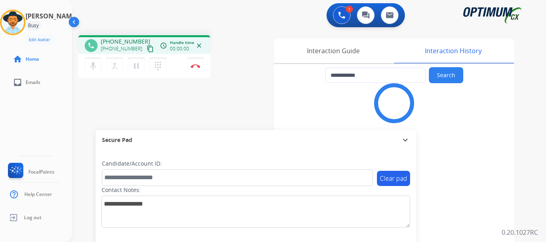
click at [193, 66] on img at bounding box center [196, 66] width 10 height 4
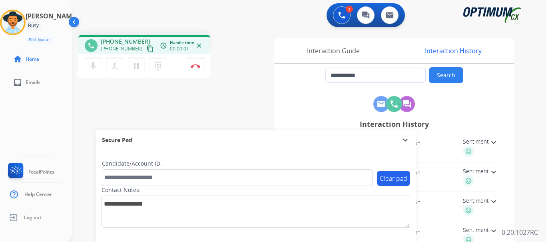
click at [196, 68] on button "Disconnect" at bounding box center [195, 66] width 17 height 17
click at [195, 66] on img at bounding box center [196, 66] width 10 height 4
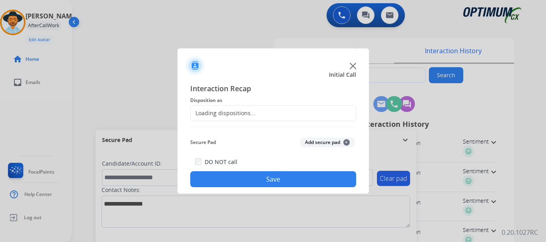
click at [322, 143] on button "Add secure pad +" at bounding box center [327, 142] width 54 height 10
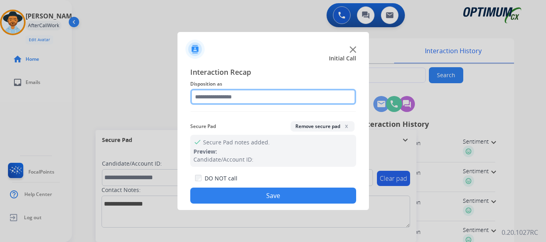
click at [283, 94] on input "text" at bounding box center [273, 97] width 166 height 16
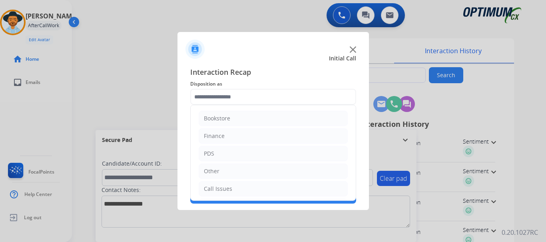
click at [249, 187] on li "Call Issues" at bounding box center [272, 188] width 149 height 15
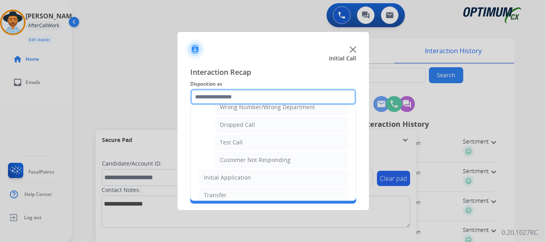
scroll to position [117, 0]
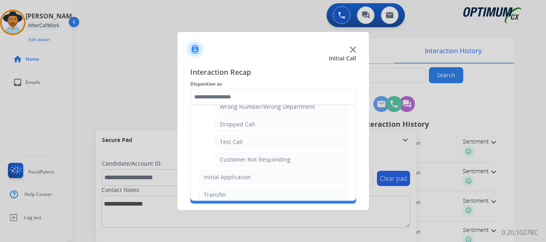
click at [274, 142] on li "Test Call" at bounding box center [280, 141] width 133 height 15
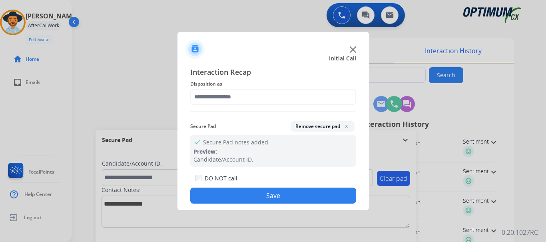
type input "*********"
click at [265, 189] on button "Save" at bounding box center [273, 195] width 166 height 16
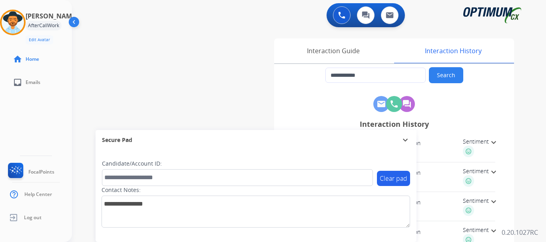
click at [212, 99] on div "**********" at bounding box center [299, 195] width 455 height 333
click at [18, 15] on img at bounding box center [13, 22] width 22 height 22
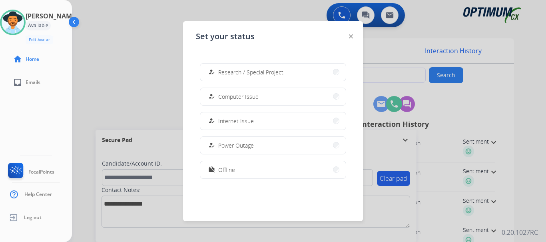
scroll to position [87, 0]
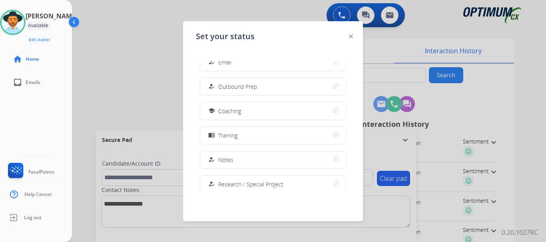
click at [274, 131] on button "menu_book Training" at bounding box center [272, 135] width 145 height 17
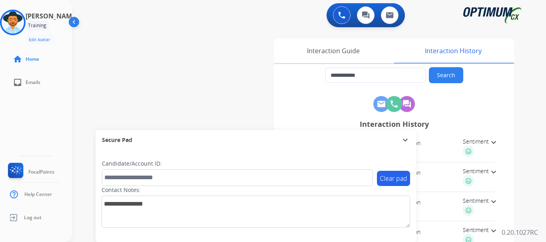
click at [225, 88] on div "**********" at bounding box center [299, 195] width 455 height 333
click at [185, 64] on div "**********" at bounding box center [299, 195] width 455 height 333
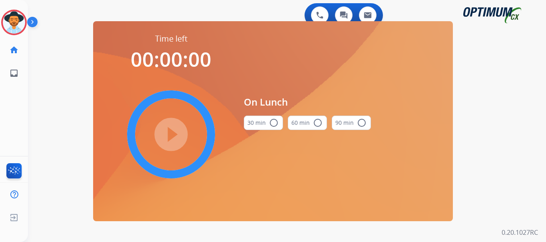
click at [21, 21] on img at bounding box center [14, 22] width 22 height 22
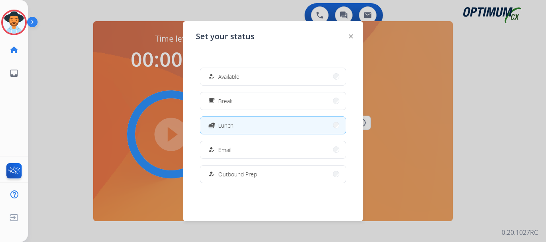
click at [65, 50] on div at bounding box center [273, 121] width 546 height 242
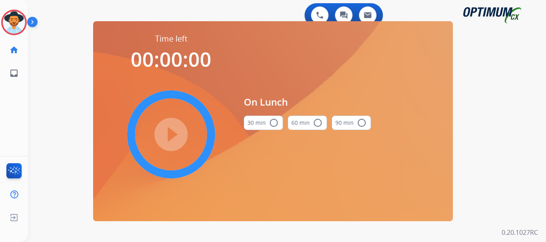
click at [16, 21] on img at bounding box center [14, 22] width 22 height 22
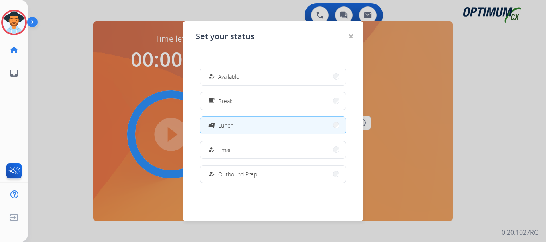
click at [275, 79] on button "how_to_reg Available" at bounding box center [272, 76] width 145 height 17
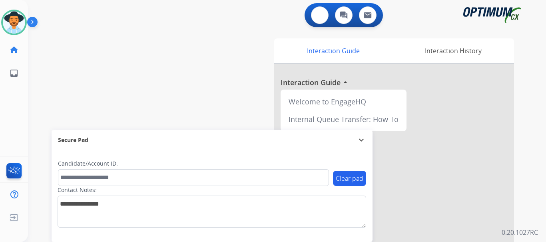
click at [316, 19] on button at bounding box center [320, 15] width 18 height 18
click at [319, 16] on img at bounding box center [319, 15] width 7 height 7
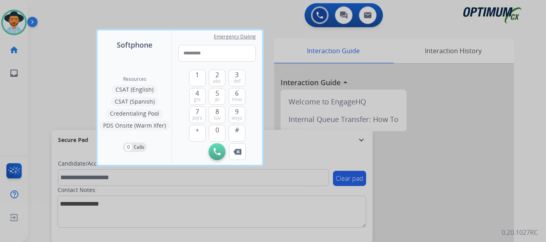
type input "**********"
